Goal: Find specific page/section: Find specific page/section

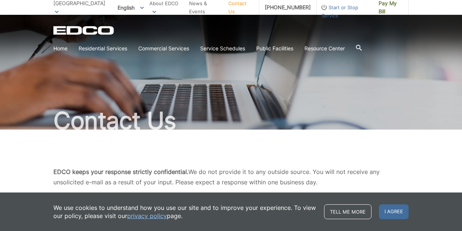
click at [301, 108] on div "Contact Us" at bounding box center [230, 72] width 355 height 115
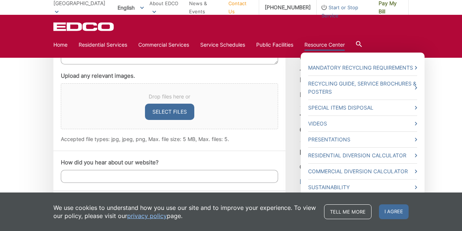
scroll to position [474, 0]
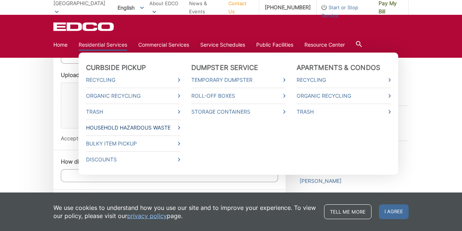
click at [150, 129] on link "Household Hazardous Waste" at bounding box center [133, 128] width 94 height 8
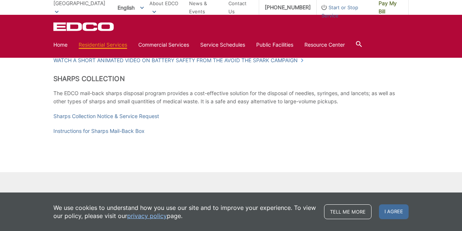
scroll to position [933, 0]
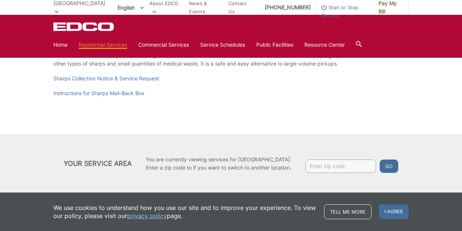
click at [317, 168] on input "Enter zip code" at bounding box center [340, 166] width 70 height 13
type input "90803"
click at [389, 170] on button "Go" at bounding box center [388, 166] width 19 height 13
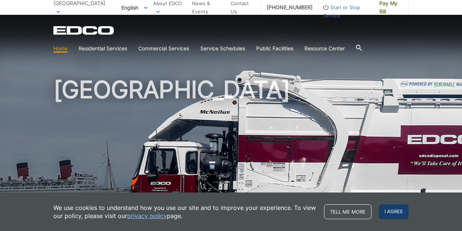
click at [394, 211] on span "I agree" at bounding box center [394, 211] width 30 height 15
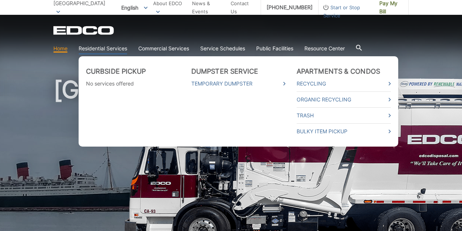
click at [105, 49] on link "Residential Services" at bounding box center [103, 48] width 49 height 8
